Goal: Transaction & Acquisition: Purchase product/service

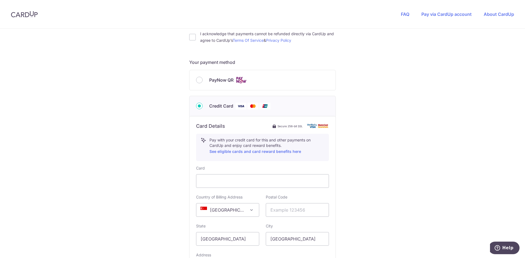
scroll to position [194, 0]
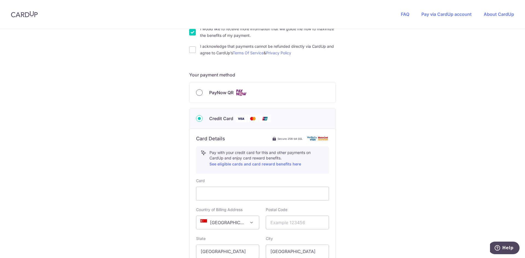
click at [197, 94] on input "PayNow QR" at bounding box center [199, 92] width 7 height 7
radio input "true"
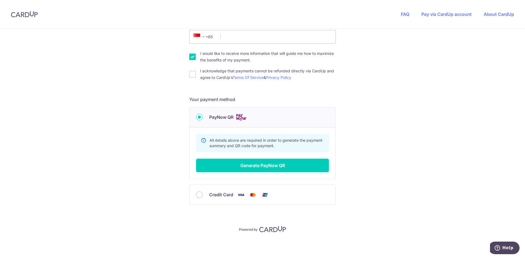
scroll to position [170, 0]
click at [199, 195] on input "Credit Card" at bounding box center [199, 195] width 7 height 7
radio input "true"
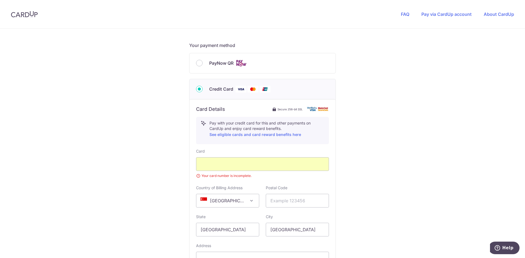
scroll to position [224, 0]
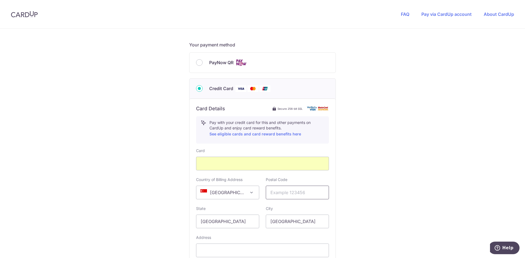
click at [286, 192] on input "text" at bounding box center [297, 193] width 63 height 14
type input "487014"
type input "83821386"
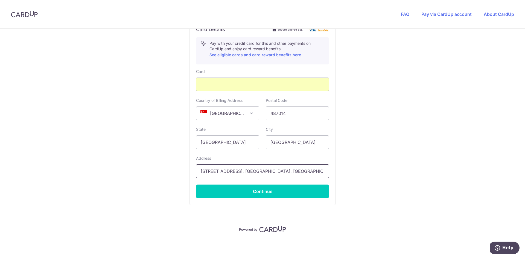
scroll to position [0, 54]
drag, startPoint x: 287, startPoint y: 172, endPoint x: 419, endPoint y: 172, distance: 132.0
type input "[STREET_ADDRESS]"
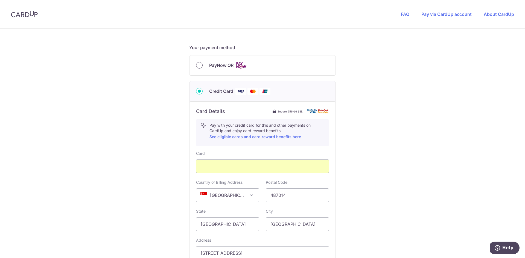
click at [197, 66] on input "PayNow QR" at bounding box center [199, 65] width 7 height 7
radio input "true"
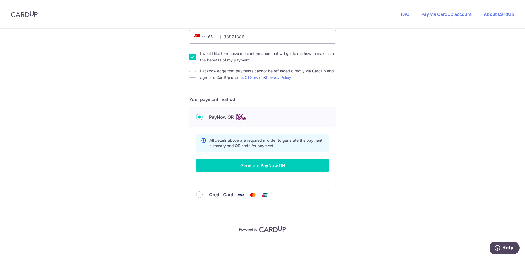
scroll to position [170, 0]
click at [245, 165] on button "Generate PayNow QR" at bounding box center [262, 166] width 133 height 14
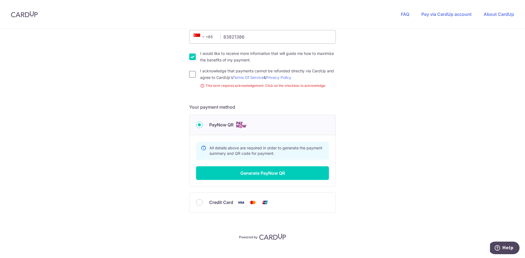
click at [193, 77] on input "I acknowledge that payments cannot be refunded directly via CardUp and agree to…" at bounding box center [192, 74] width 7 height 7
checkbox input "true"
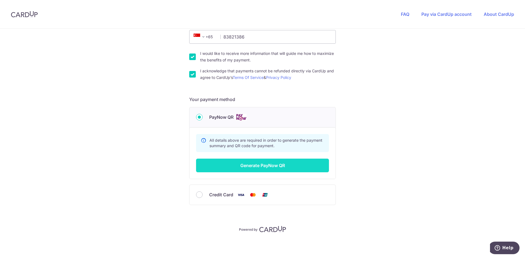
click at [239, 164] on button "Generate PayNow QR" at bounding box center [262, 166] width 133 height 14
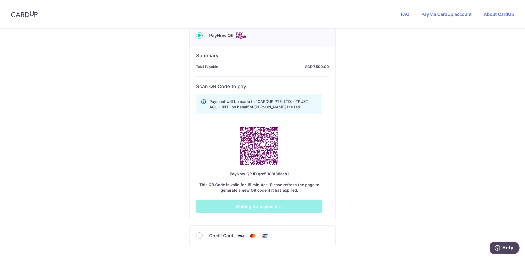
scroll to position [252, 0]
